Goal: Task Accomplishment & Management: Use online tool/utility

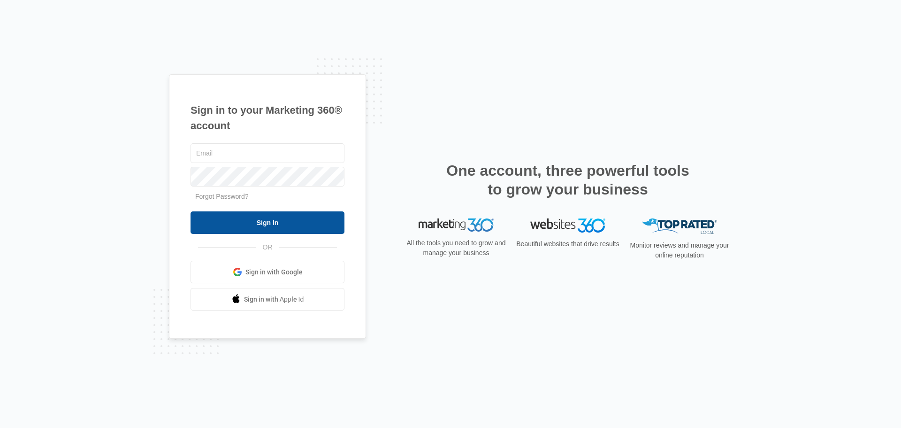
type input "[PERSON_NAME][EMAIL_ADDRESS][DOMAIN_NAME]"
click at [298, 223] on input "Sign In" at bounding box center [268, 222] width 154 height 23
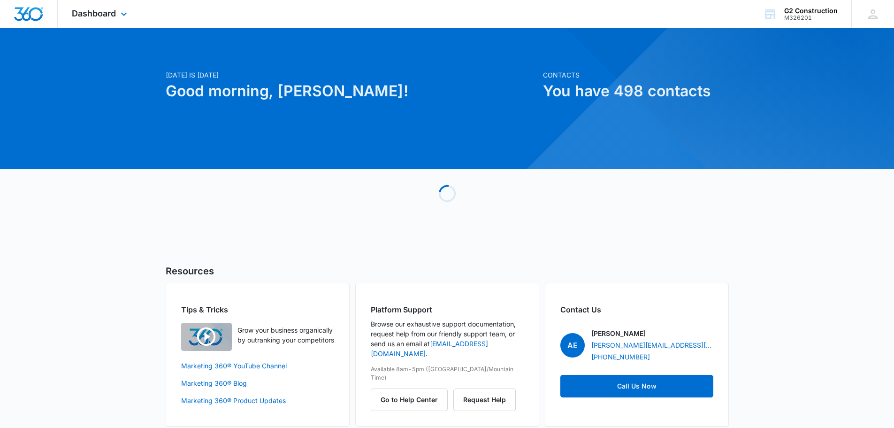
click at [121, 20] on div "Dashboard Apps Reputation Forms CRM Email Social Payments POS Content Ads Intel…" at bounding box center [101, 14] width 86 height 28
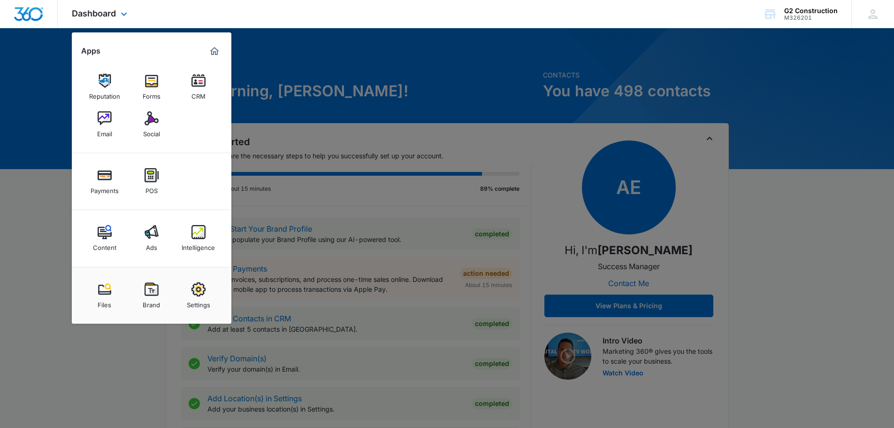
click at [123, 125] on div "Reputation Forms CRM Email Social" at bounding box center [152, 106] width 160 height 94
click at [109, 126] on div "Email" at bounding box center [104, 131] width 15 height 12
